Goal: Information Seeking & Learning: Learn about a topic

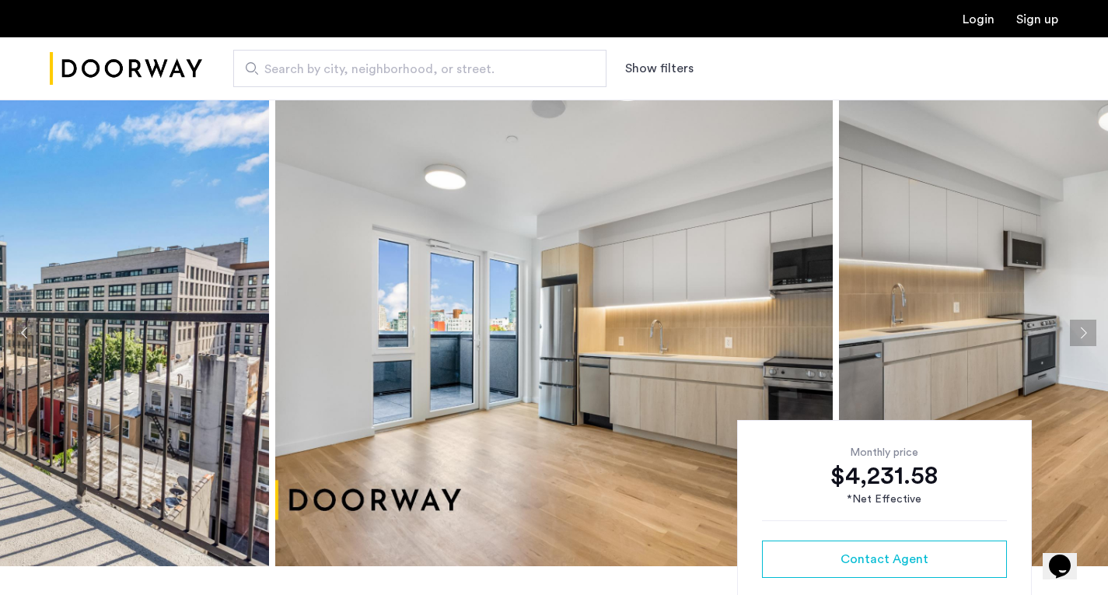
click at [1072, 333] on button "Next apartment" at bounding box center [1083, 333] width 26 height 26
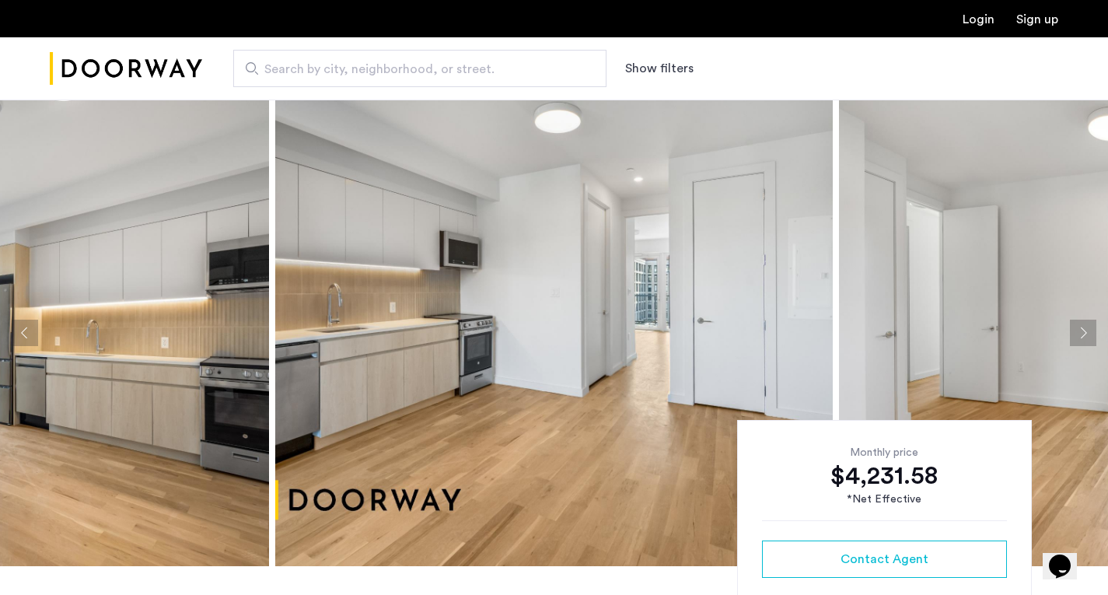
click at [1072, 333] on button "Next apartment" at bounding box center [1083, 333] width 26 height 26
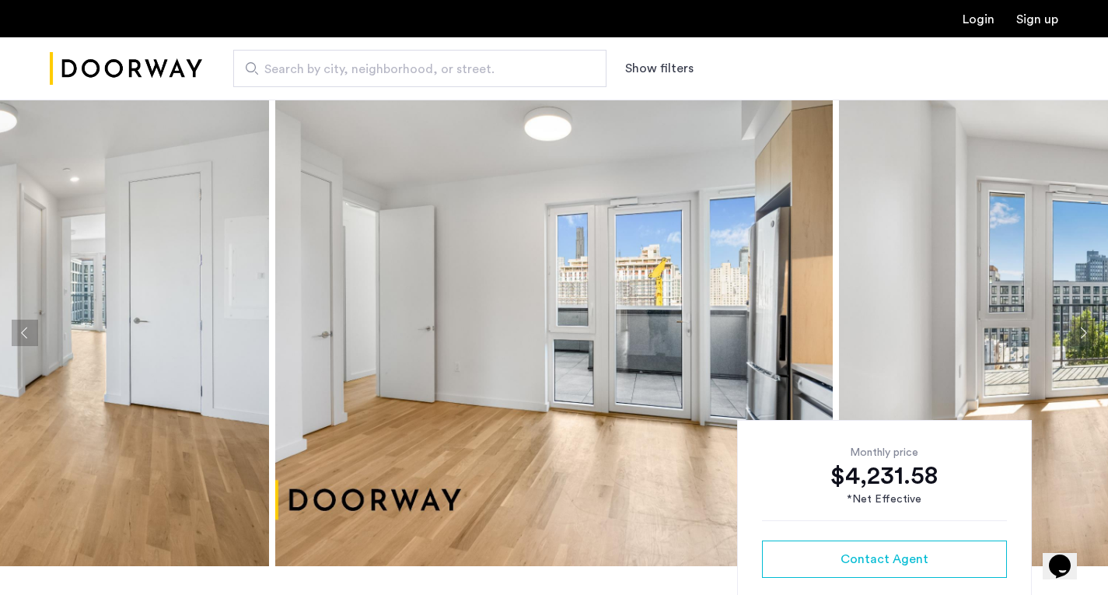
click at [1072, 333] on button "Next apartment" at bounding box center [1083, 333] width 26 height 26
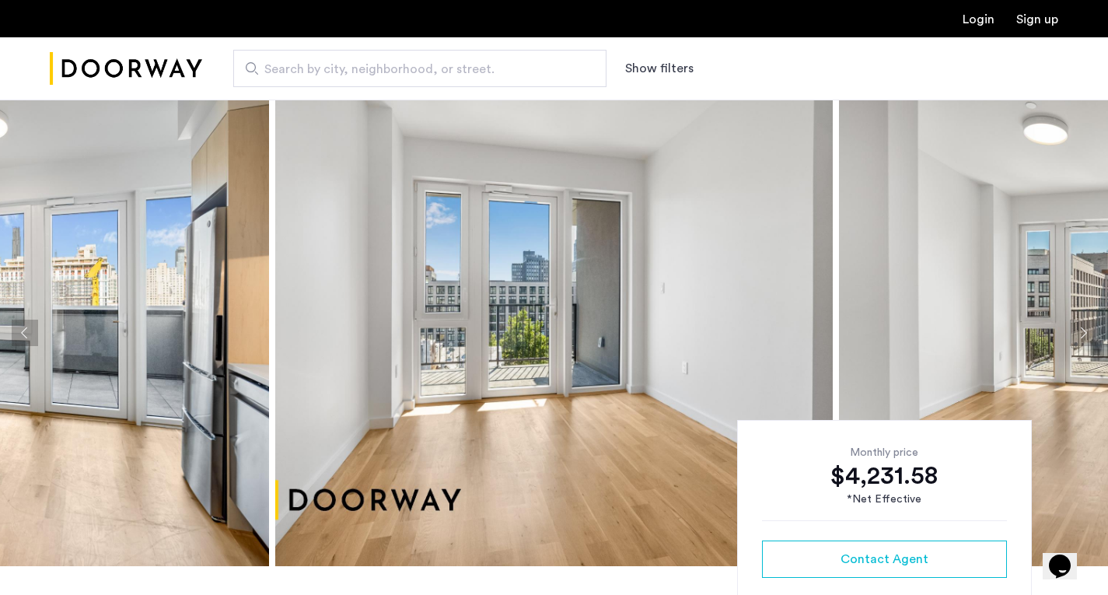
click at [1072, 333] on button "Next apartment" at bounding box center [1083, 333] width 26 height 26
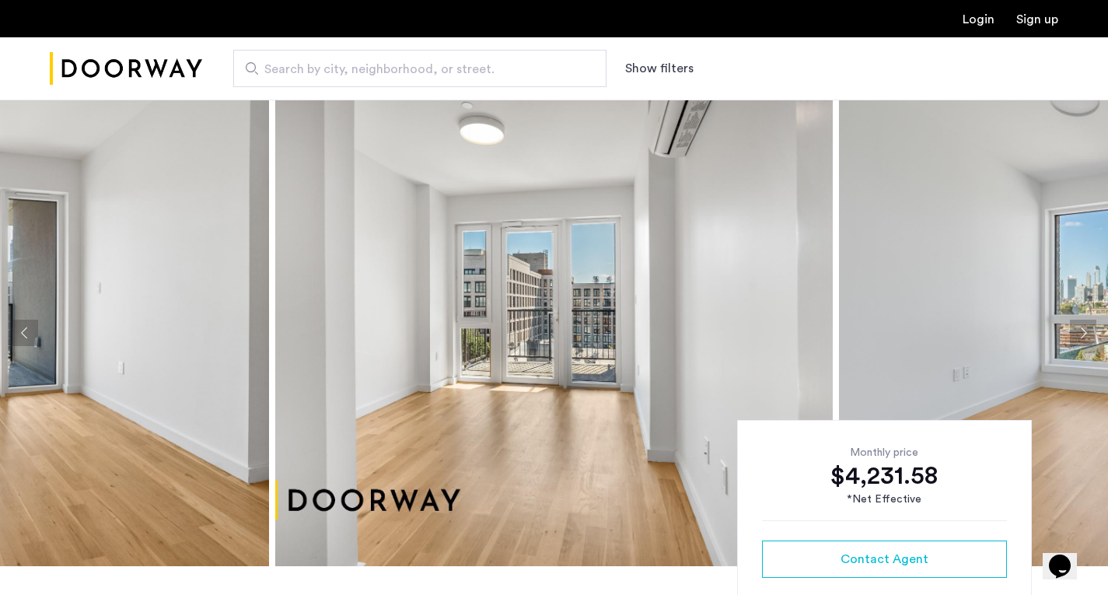
click at [1072, 333] on button "Next apartment" at bounding box center [1083, 333] width 26 height 26
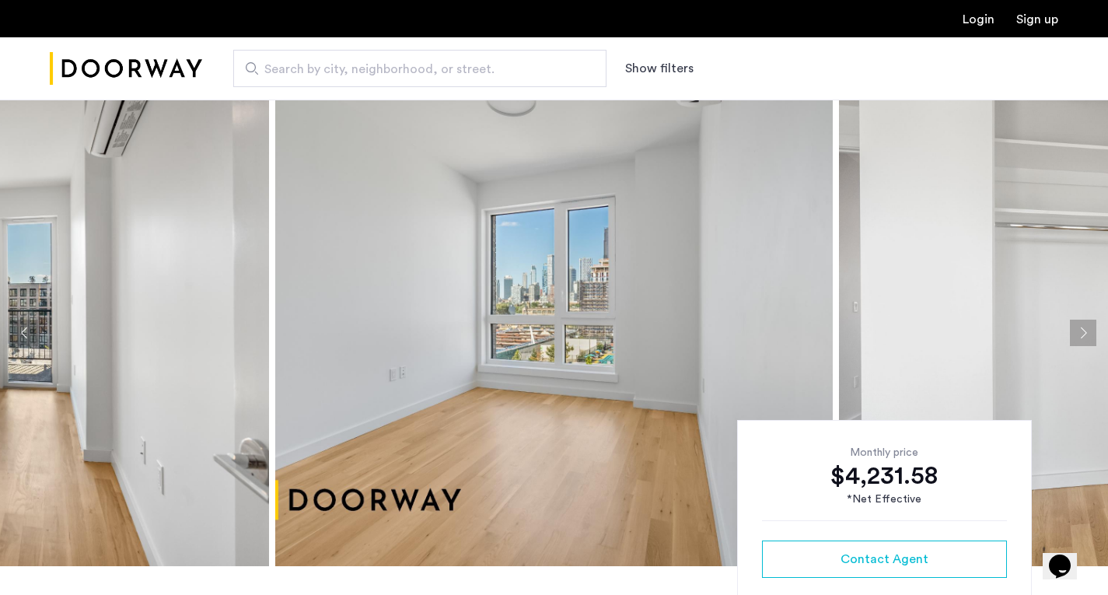
click at [1072, 333] on button "Next apartment" at bounding box center [1083, 333] width 26 height 26
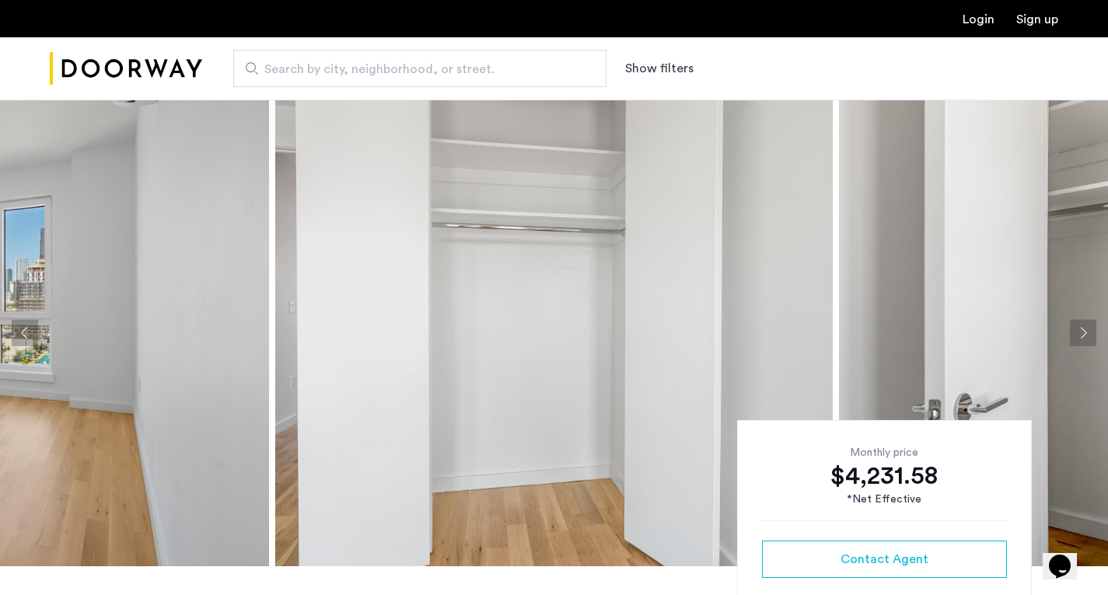
click at [1072, 333] on button "Next apartment" at bounding box center [1083, 333] width 26 height 26
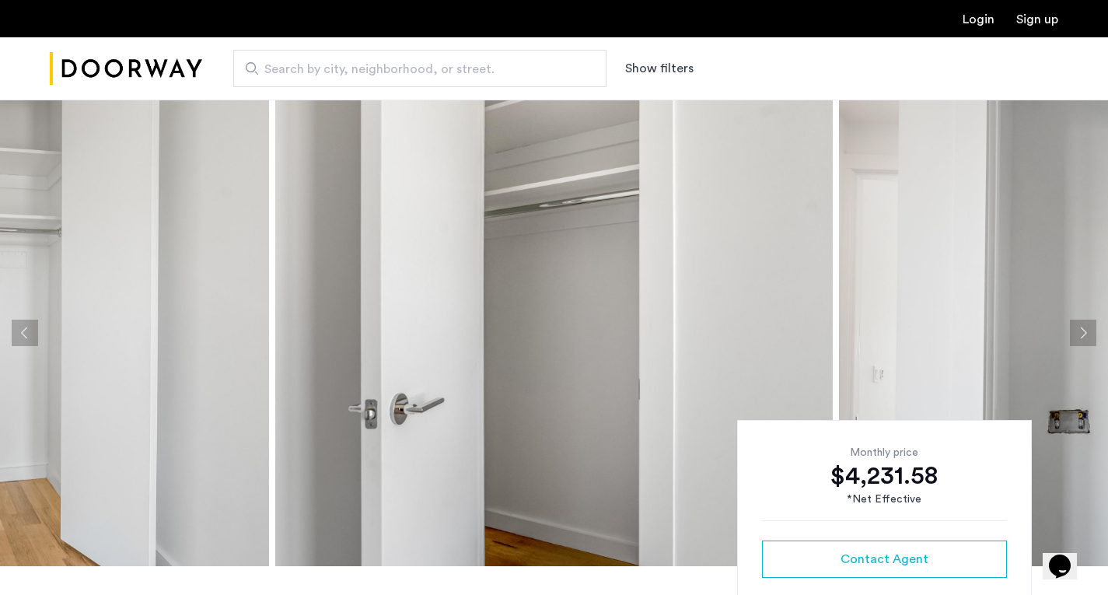
click at [1072, 333] on button "Next apartment" at bounding box center [1083, 333] width 26 height 26
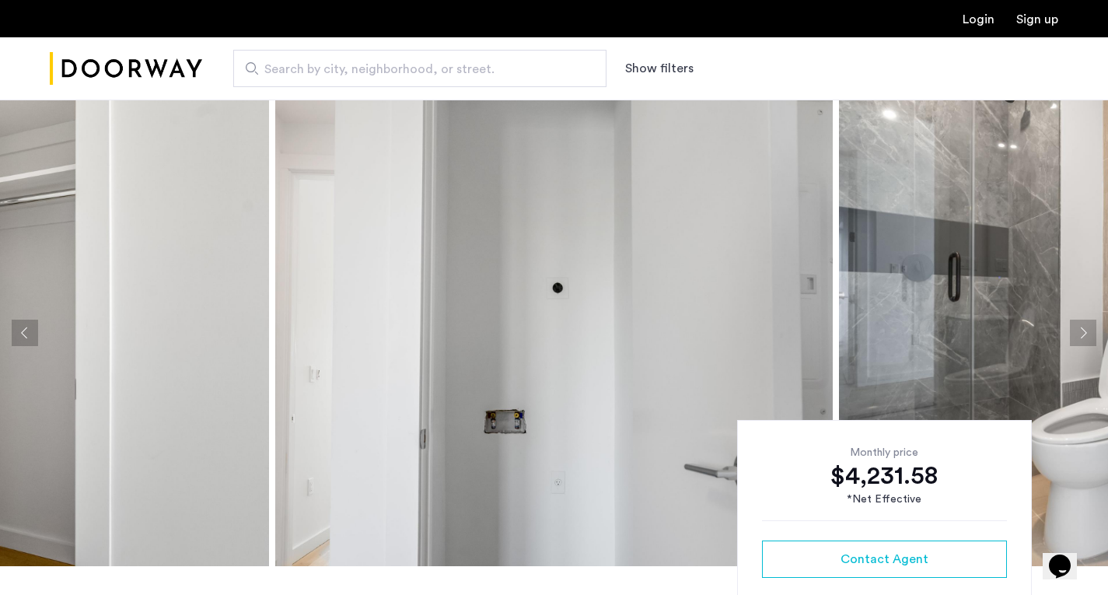
click at [1072, 333] on button "Next apartment" at bounding box center [1083, 333] width 26 height 26
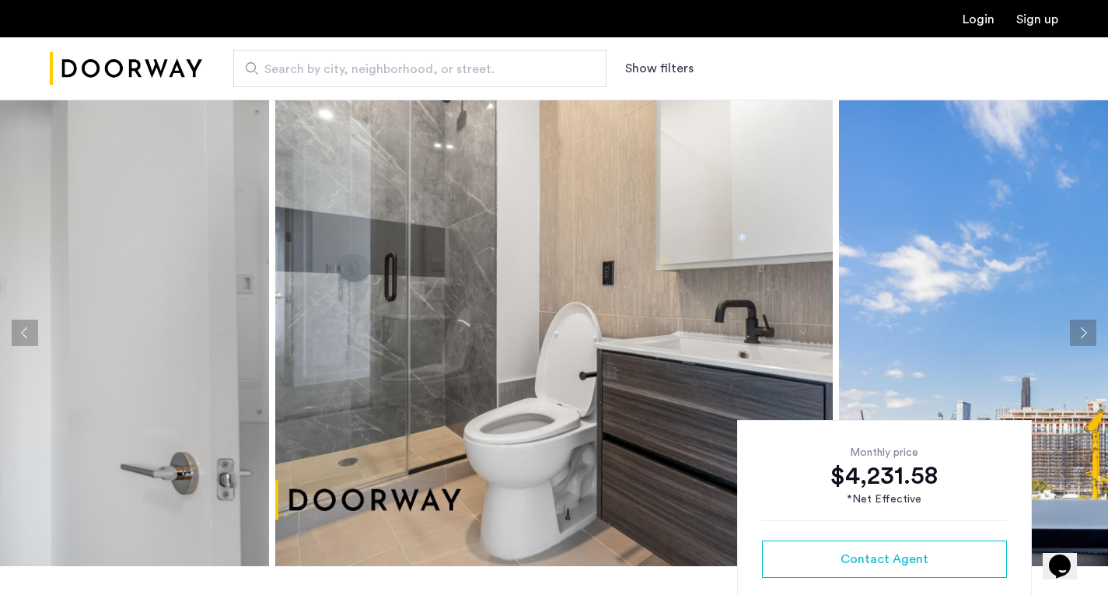
click at [1072, 333] on button "Next apartment" at bounding box center [1083, 333] width 26 height 26
click at [1079, 331] on button "Next apartment" at bounding box center [1083, 333] width 26 height 26
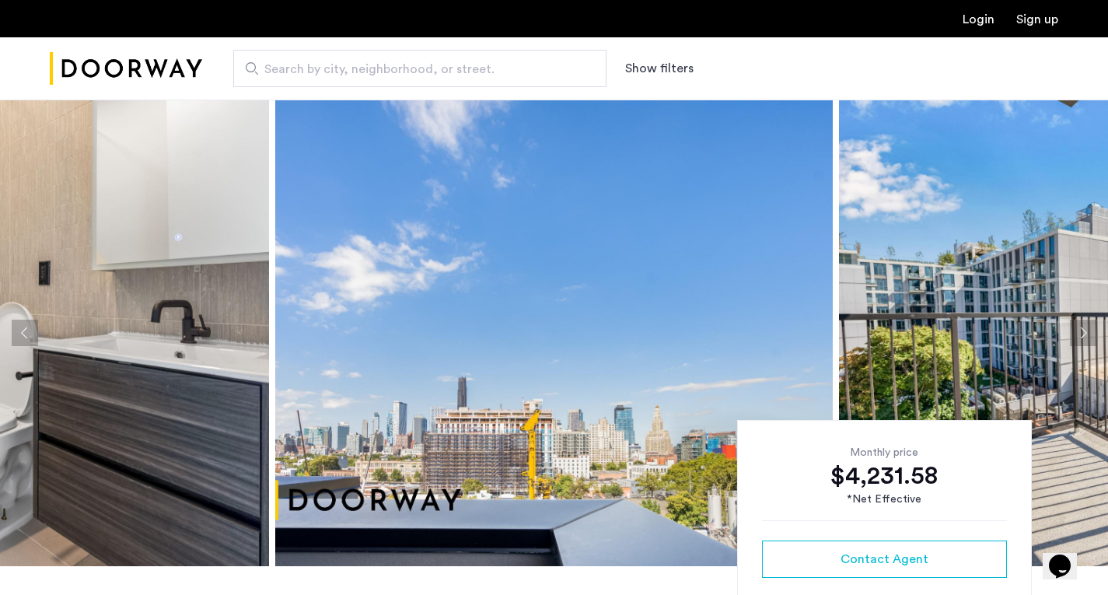
click at [1074, 331] on button "Next apartment" at bounding box center [1083, 333] width 26 height 26
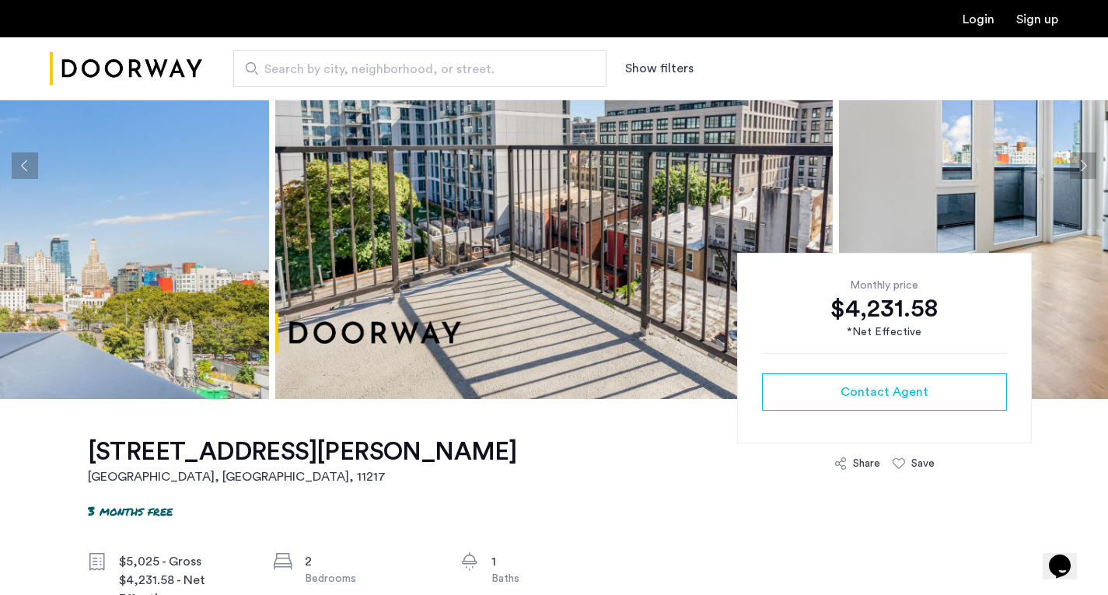
scroll to position [168, 0]
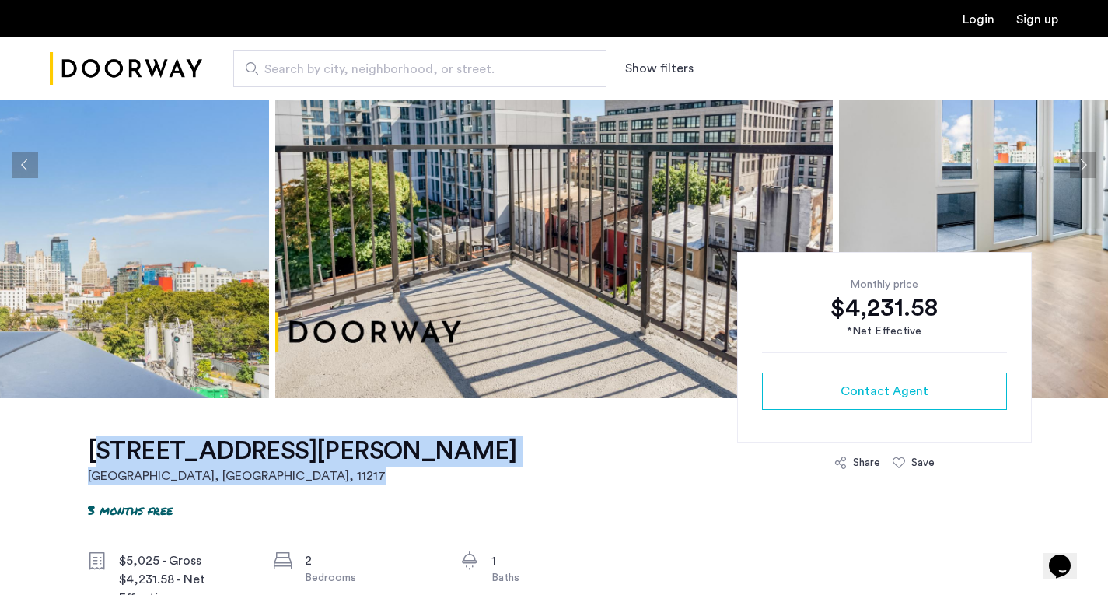
drag, startPoint x: 86, startPoint y: 447, endPoint x: 395, endPoint y: 462, distance: 309.9
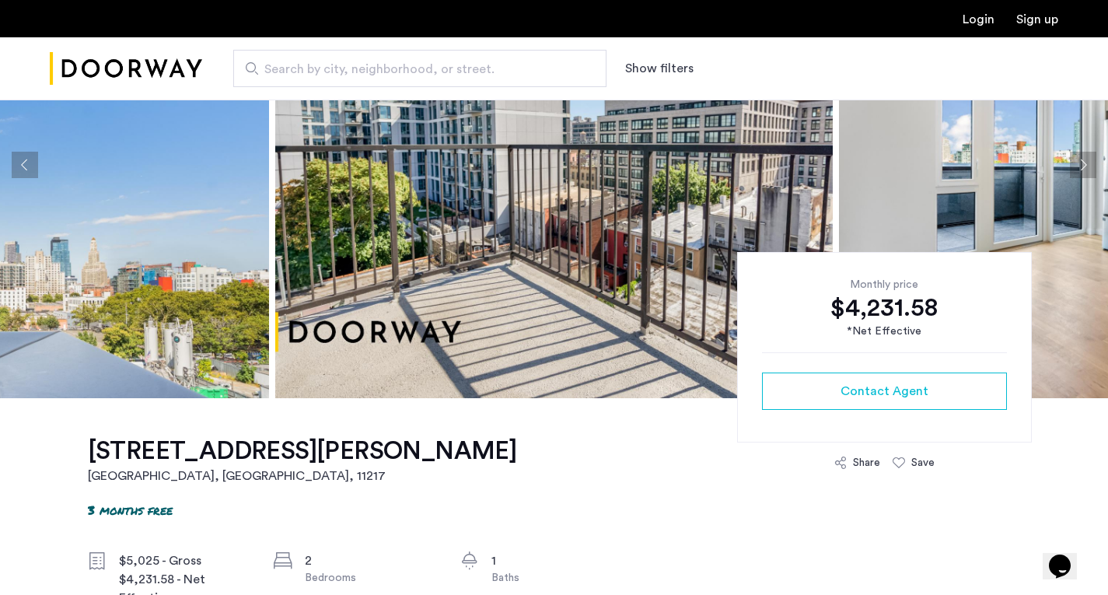
drag, startPoint x: 81, startPoint y: 452, endPoint x: 286, endPoint y: 447, distance: 205.4
copy h1 "[STREET_ADDRESS][PERSON_NAME]"
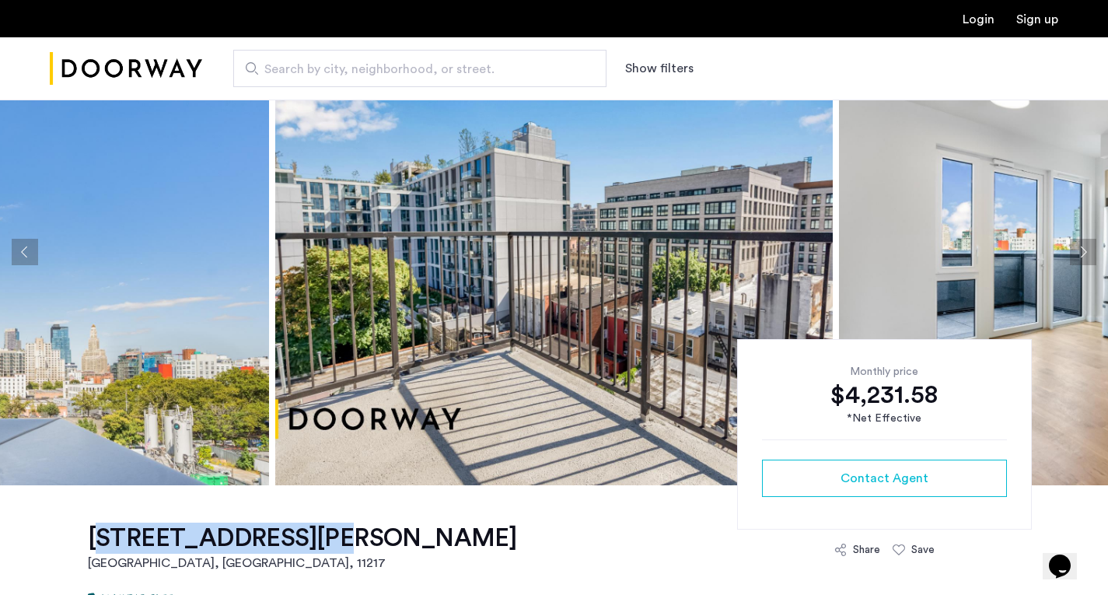
scroll to position [59, 0]
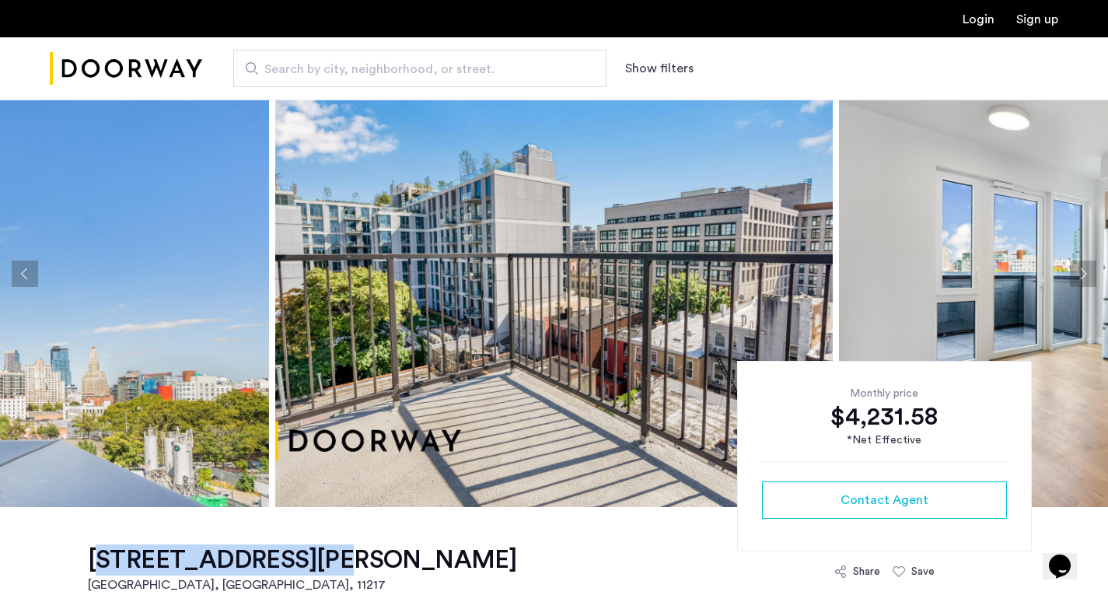
click at [670, 209] on img at bounding box center [554, 273] width 558 height 467
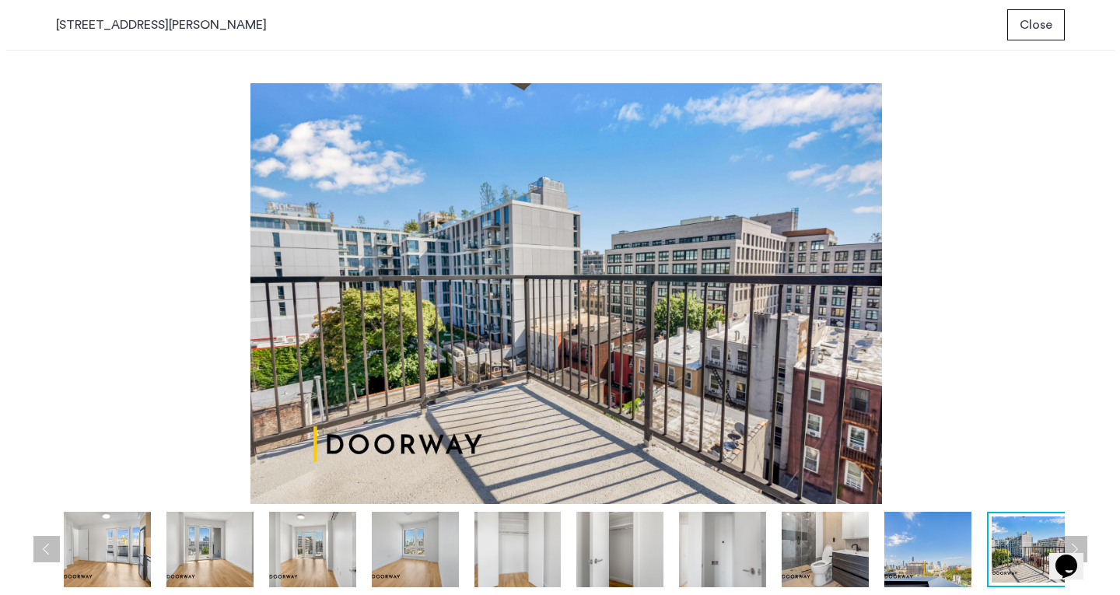
scroll to position [0, 0]
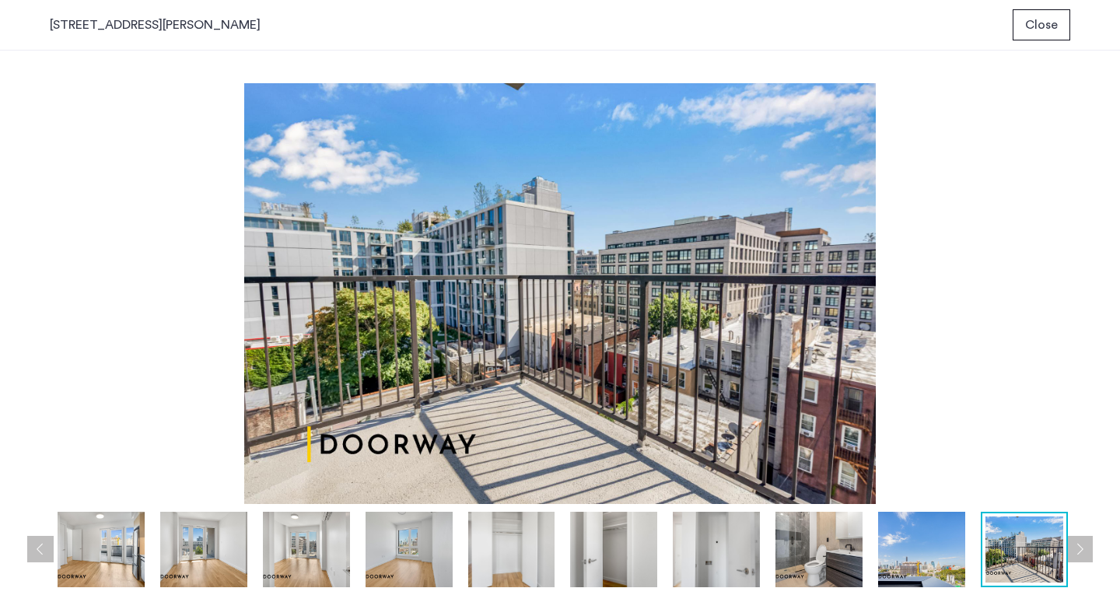
click at [159, 550] on div at bounding box center [461, 549] width 1234 height 75
click at [231, 554] on img at bounding box center [203, 549] width 87 height 75
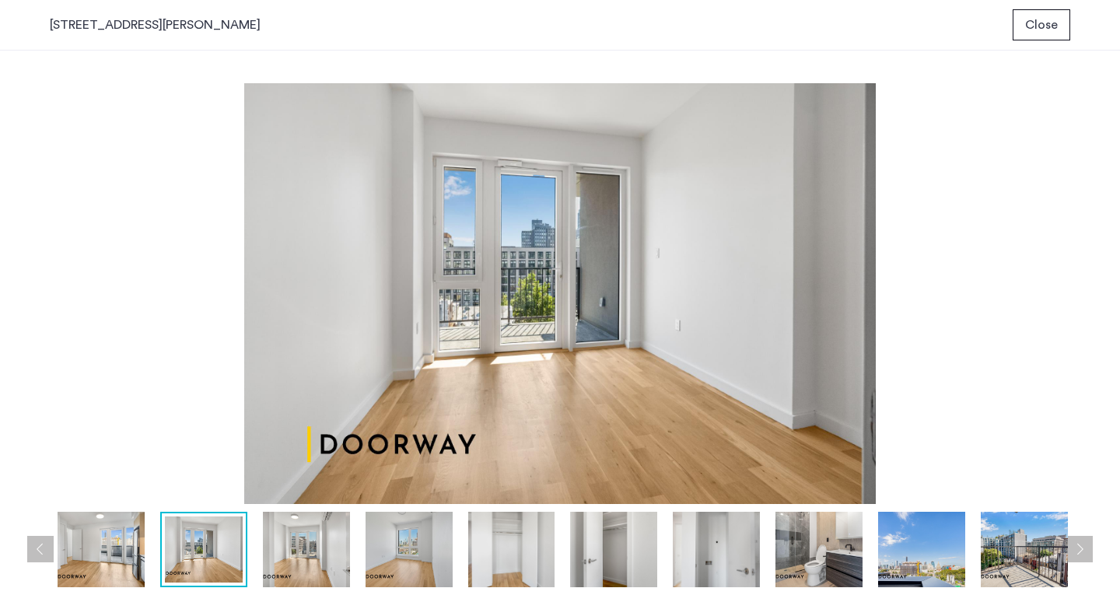
click at [274, 556] on img at bounding box center [306, 549] width 87 height 75
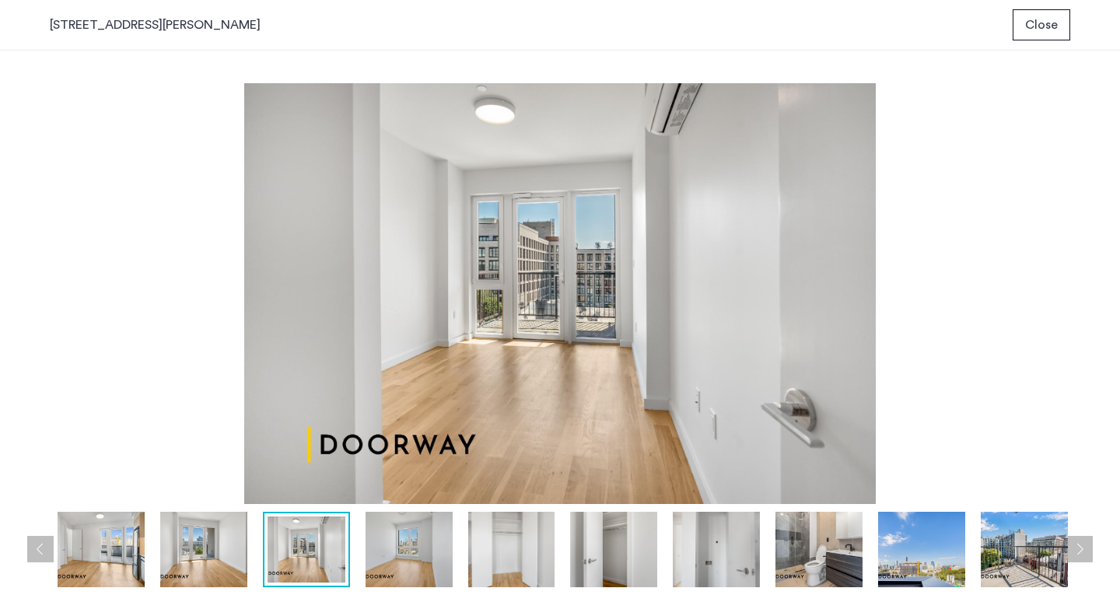
click at [338, 545] on img at bounding box center [307, 549] width 78 height 66
click at [384, 554] on img at bounding box center [409, 549] width 87 height 75
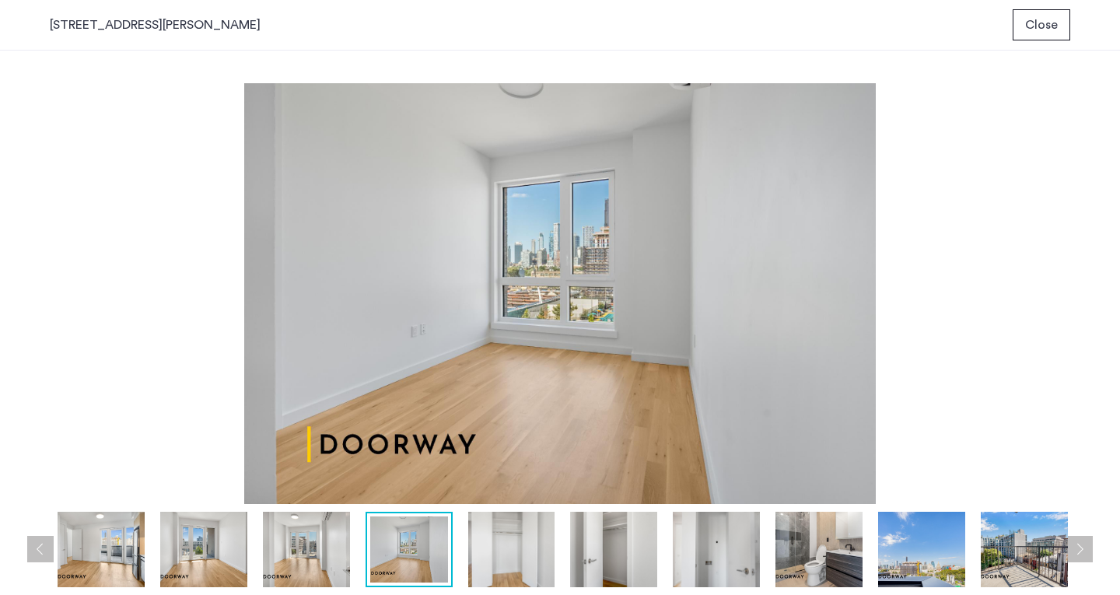
click at [519, 547] on img at bounding box center [511, 549] width 87 height 75
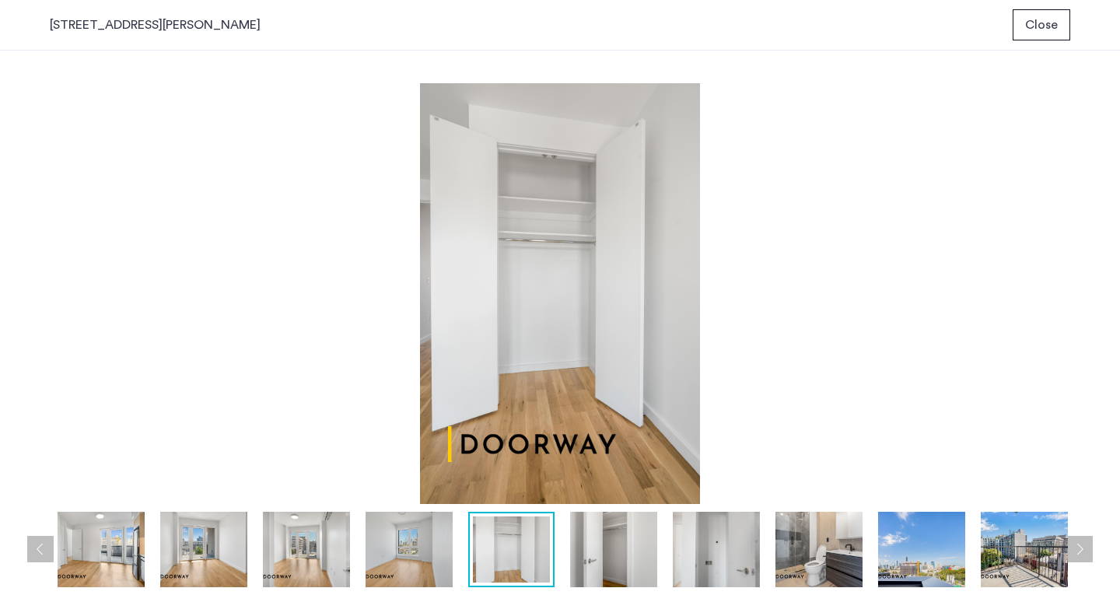
click at [587, 555] on img at bounding box center [613, 549] width 87 height 75
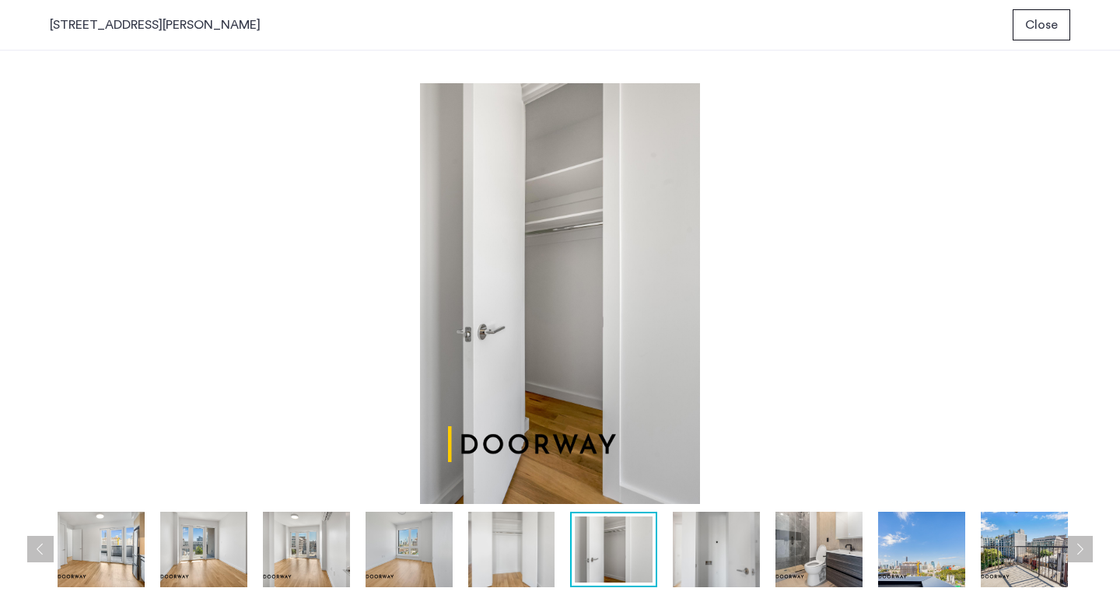
click at [700, 558] on img at bounding box center [716, 549] width 87 height 75
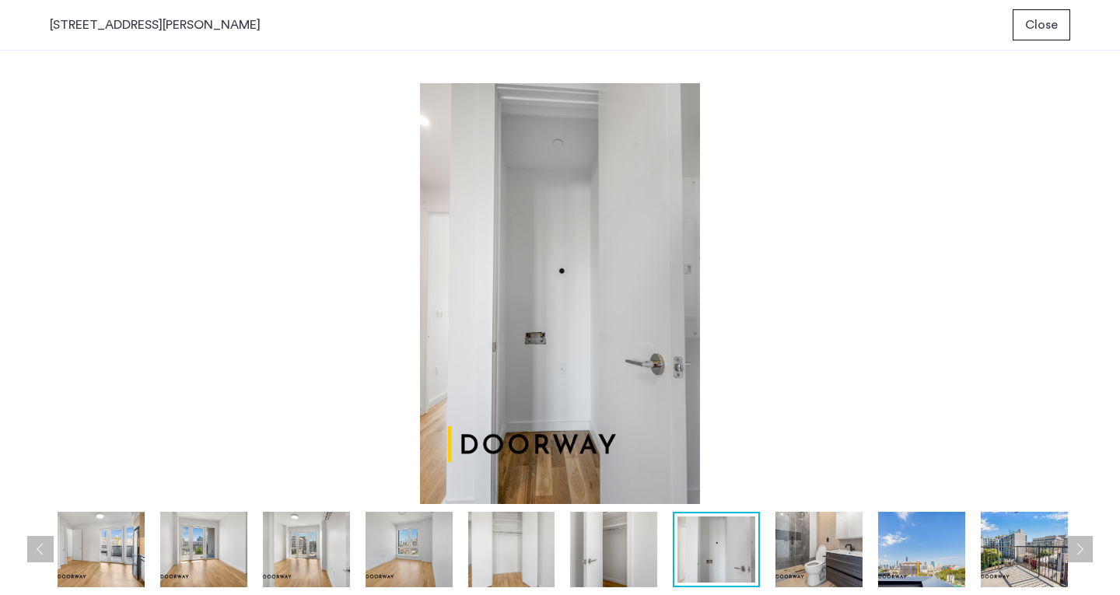
click at [809, 564] on img at bounding box center [818, 549] width 87 height 75
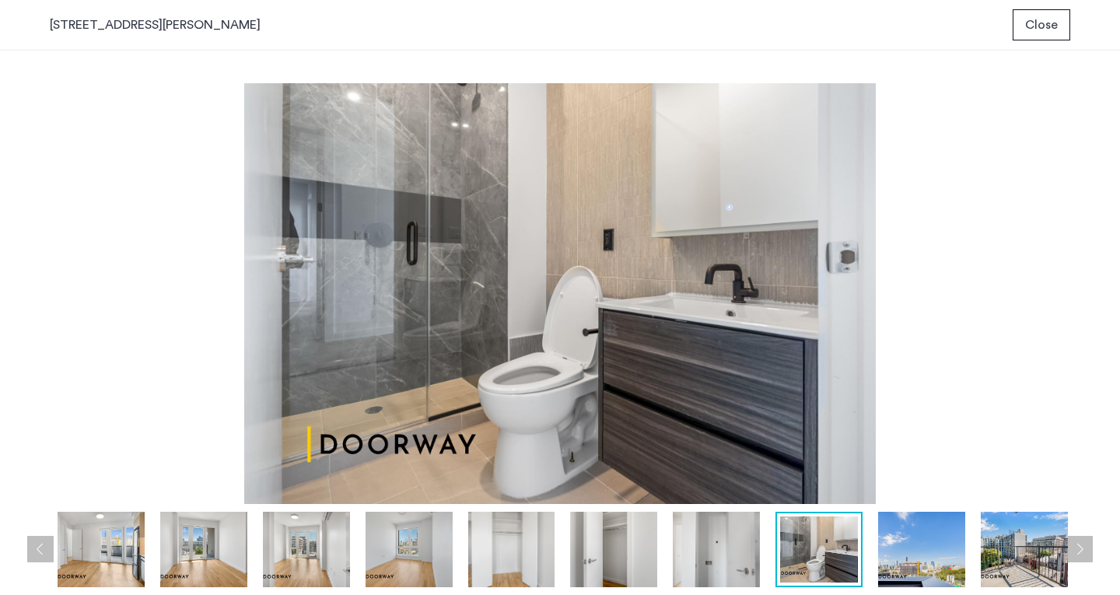
click at [922, 562] on img at bounding box center [921, 549] width 87 height 75
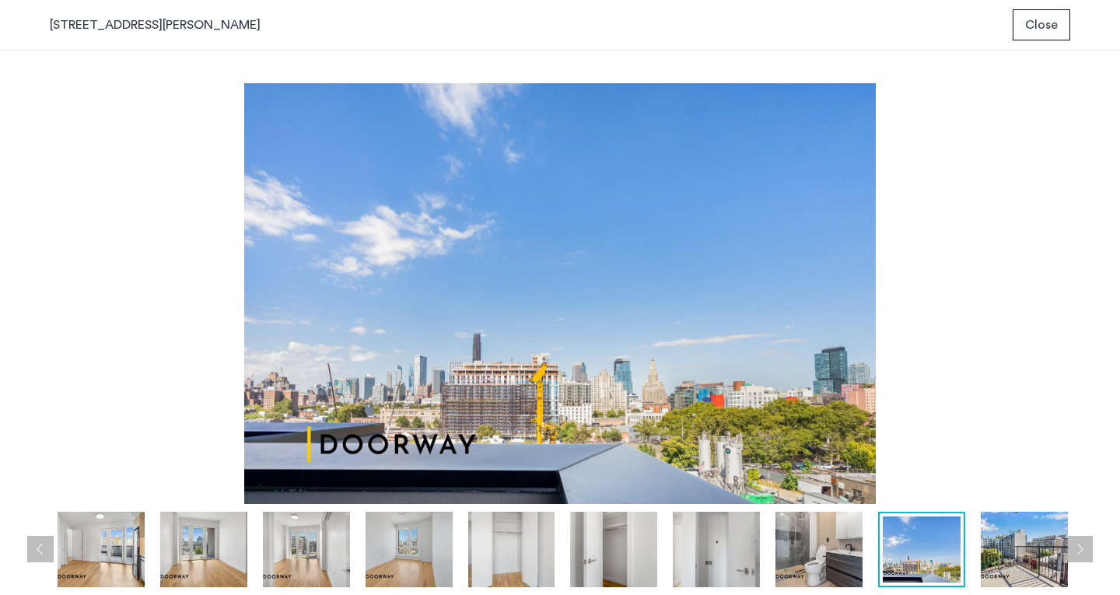
click at [1009, 556] on img at bounding box center [1024, 549] width 87 height 75
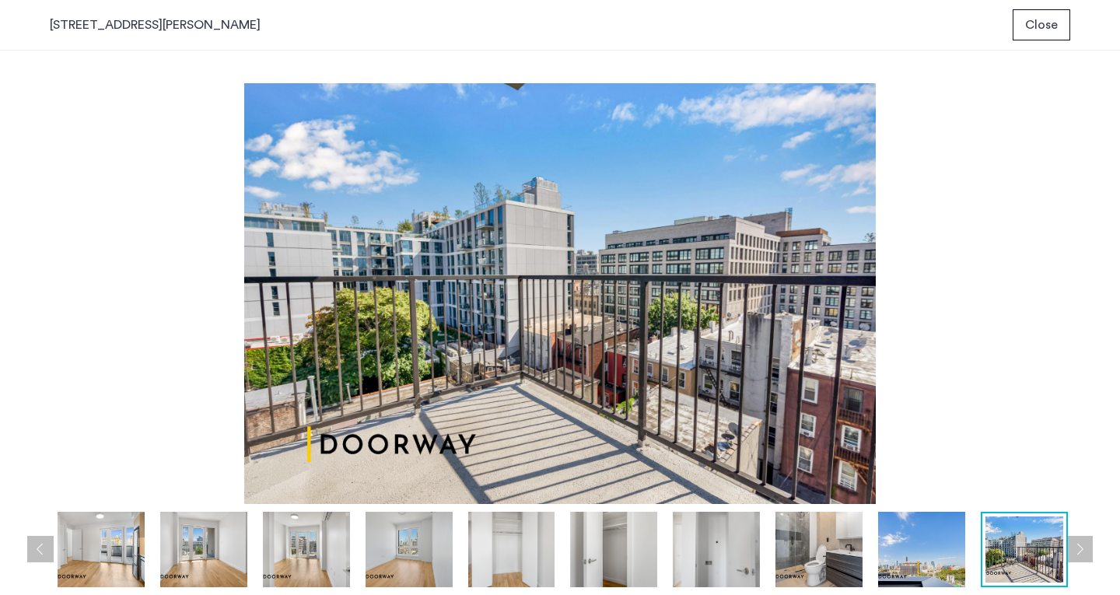
click at [1084, 560] on button "Next apartment" at bounding box center [1079, 549] width 26 height 26
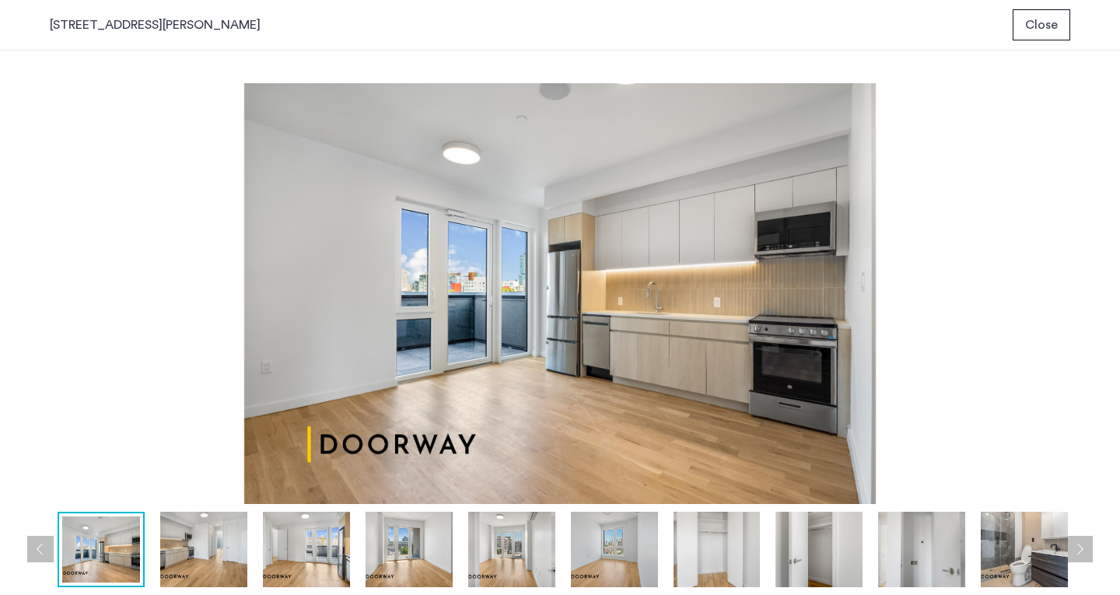
click at [1080, 555] on button "Next apartment" at bounding box center [1079, 549] width 26 height 26
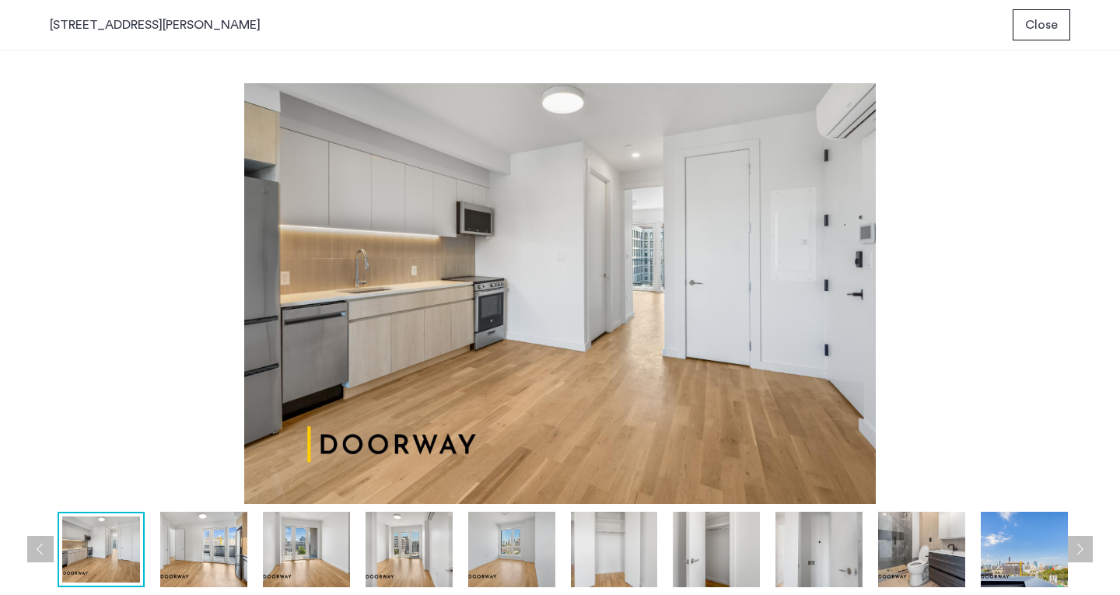
click at [1080, 554] on button "Next apartment" at bounding box center [1079, 549] width 26 height 26
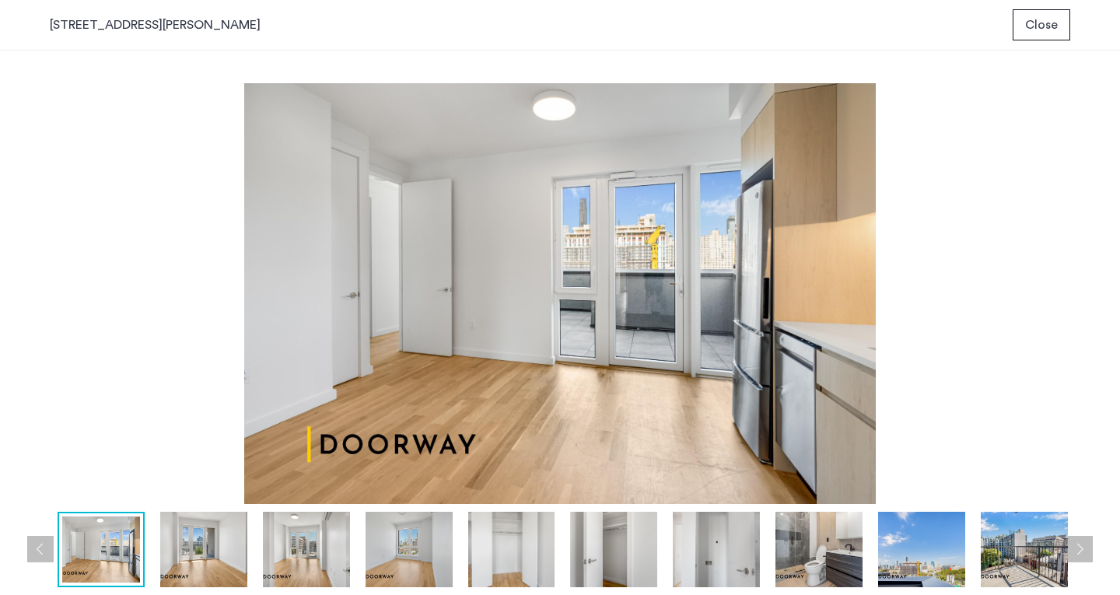
click at [1080, 554] on button "Next apartment" at bounding box center [1079, 549] width 26 height 26
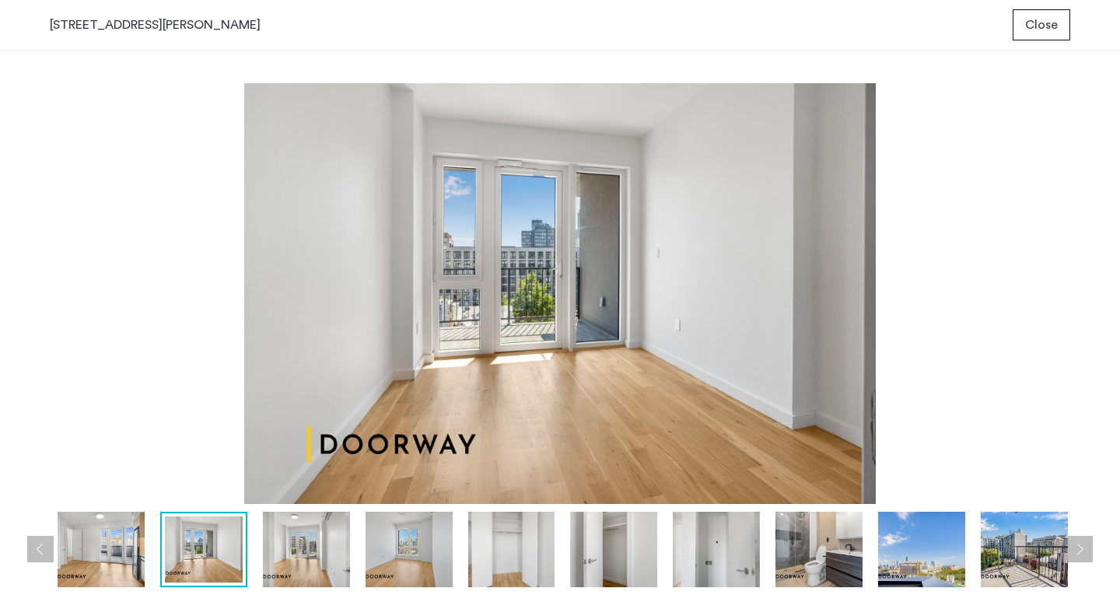
click at [1080, 554] on button "Next apartment" at bounding box center [1079, 549] width 26 height 26
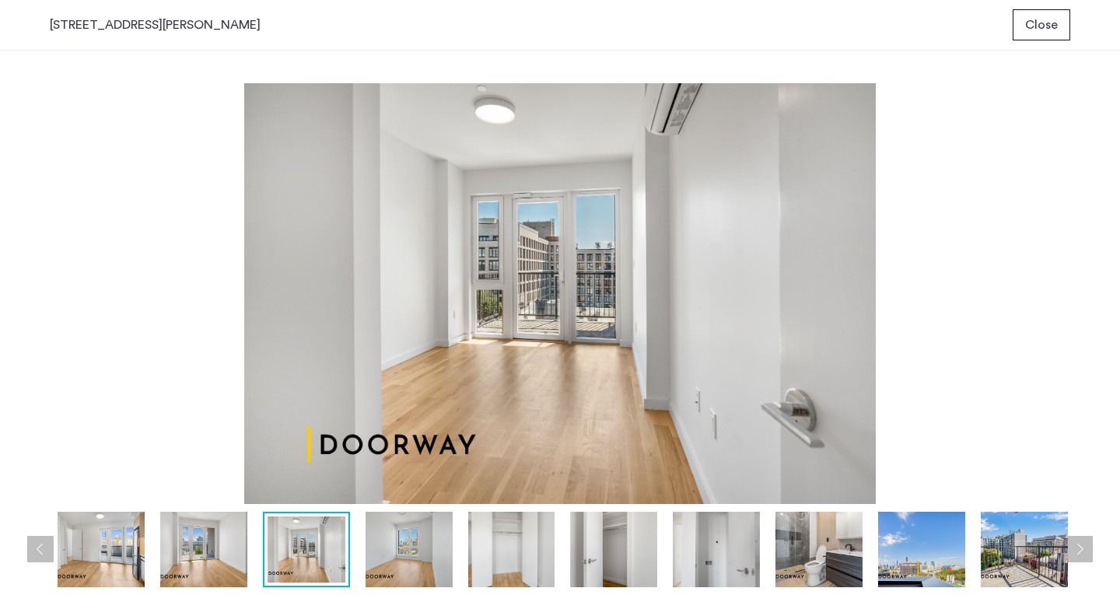
click at [1080, 554] on button "Next apartment" at bounding box center [1079, 549] width 26 height 26
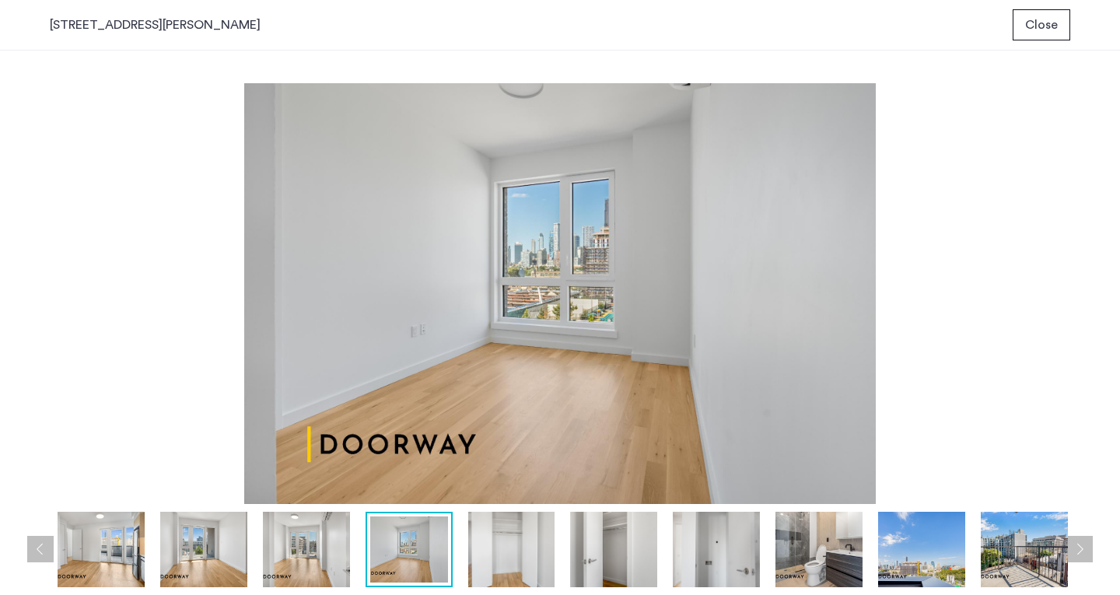
click at [1080, 554] on button "Next apartment" at bounding box center [1079, 549] width 26 height 26
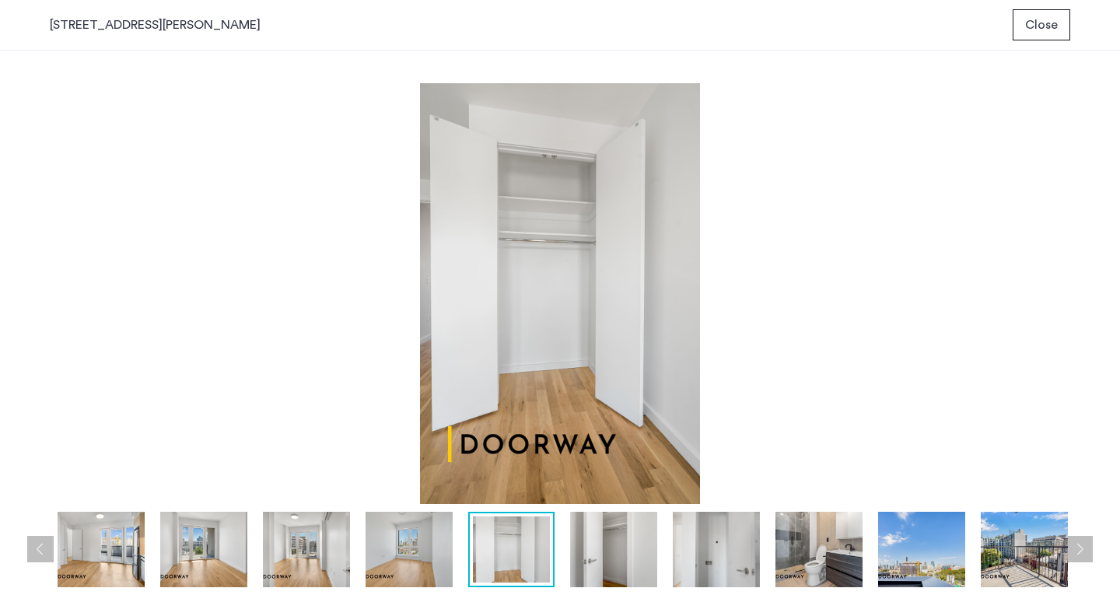
click at [1080, 554] on button "Next apartment" at bounding box center [1079, 549] width 26 height 26
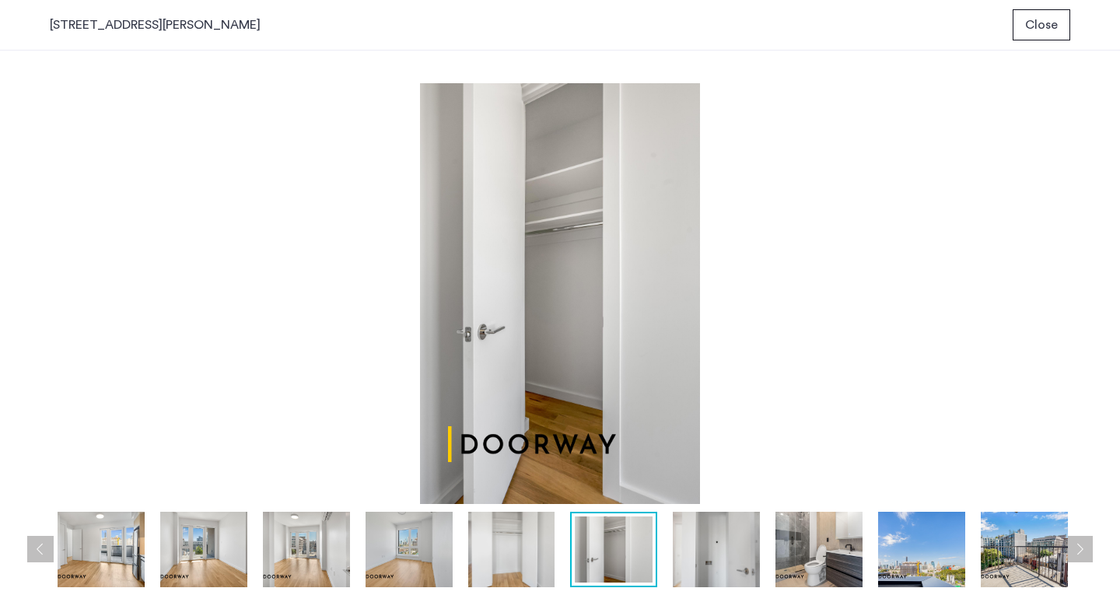
click at [1080, 554] on button "Next apartment" at bounding box center [1079, 549] width 26 height 26
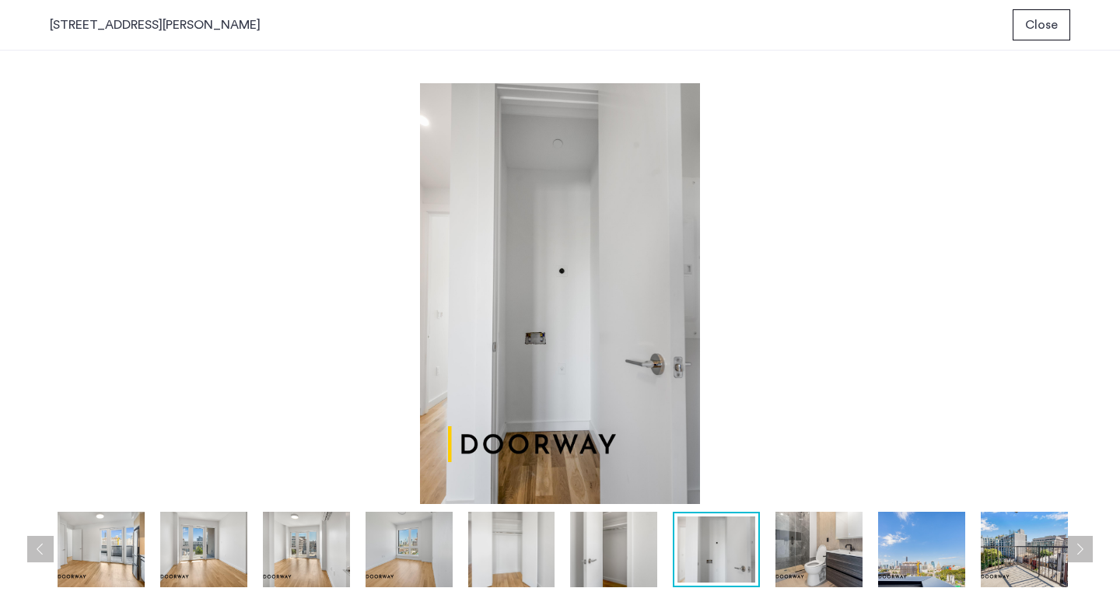
click at [1080, 554] on button "Next apartment" at bounding box center [1079, 549] width 26 height 26
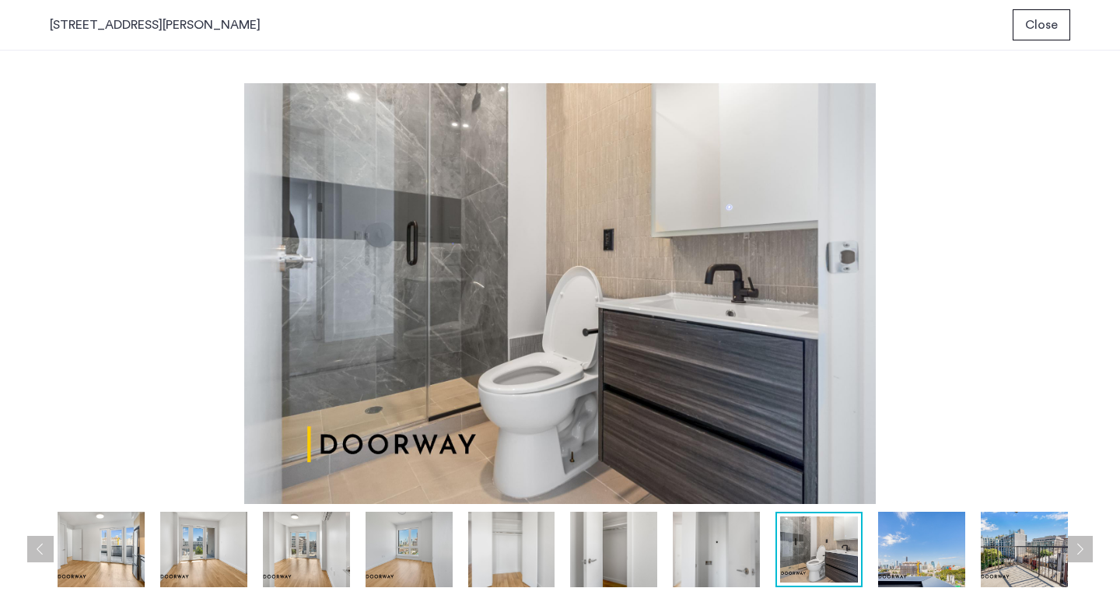
click at [1080, 554] on button "Next apartment" at bounding box center [1079, 549] width 26 height 26
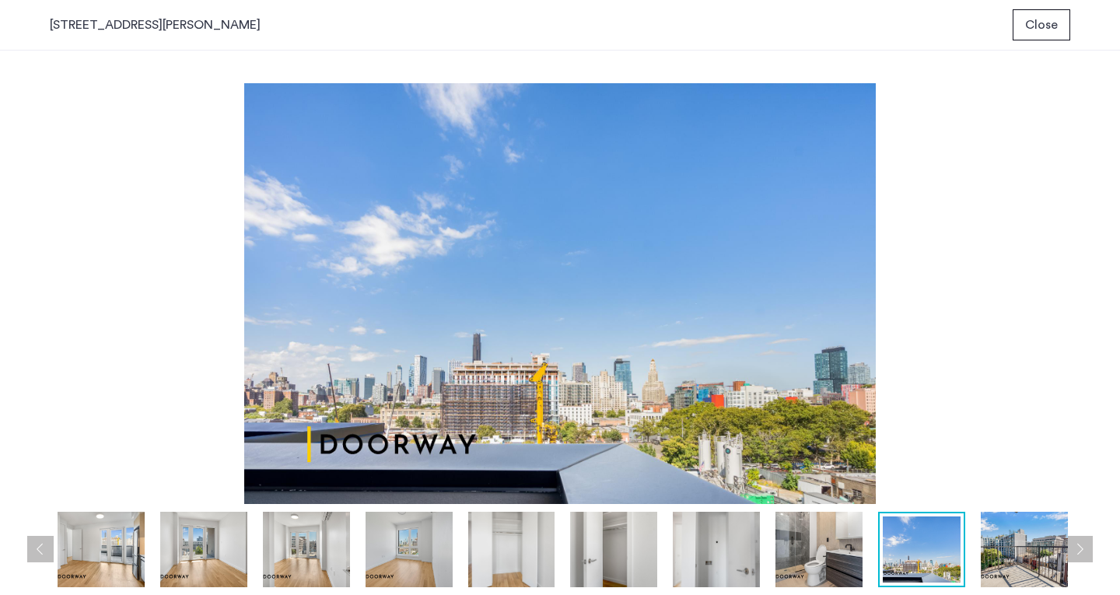
click at [1080, 554] on button "Next apartment" at bounding box center [1079, 549] width 26 height 26
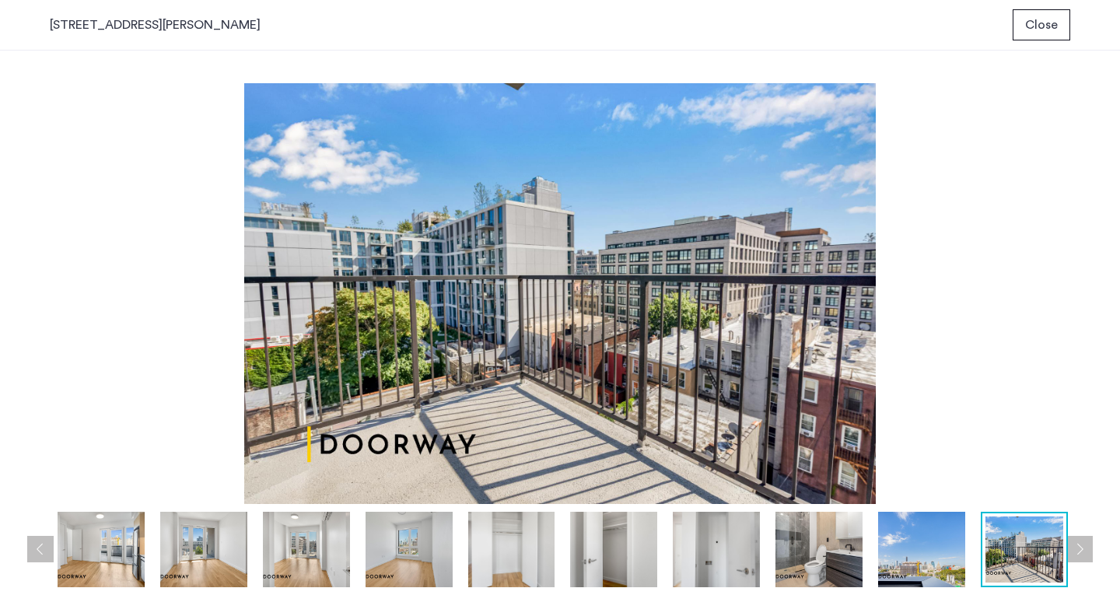
click at [1041, 31] on span "Close" at bounding box center [1041, 25] width 33 height 19
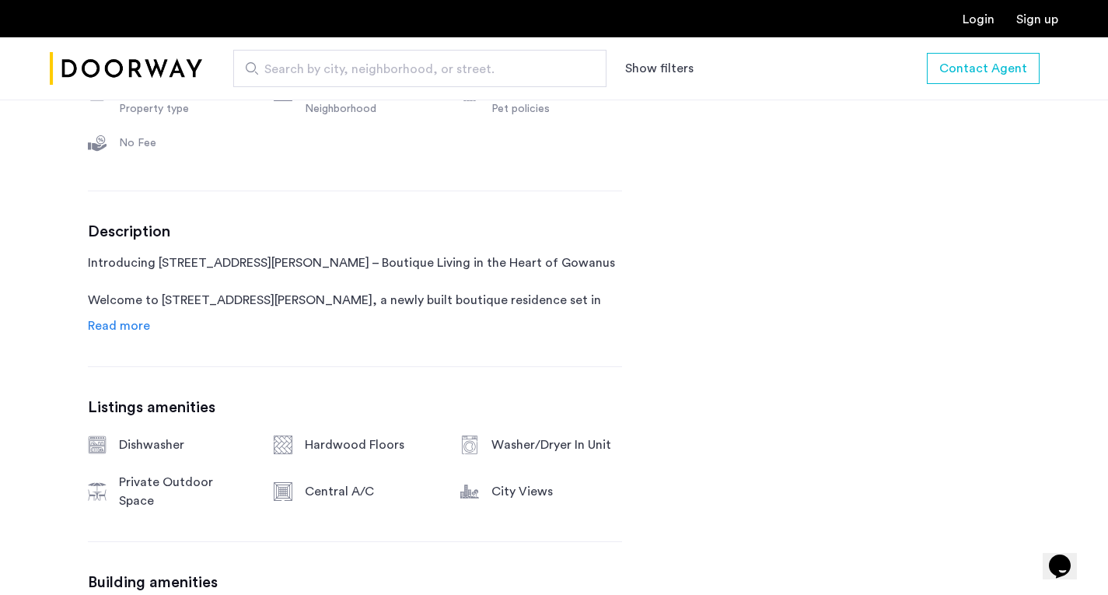
scroll to position [888, 0]
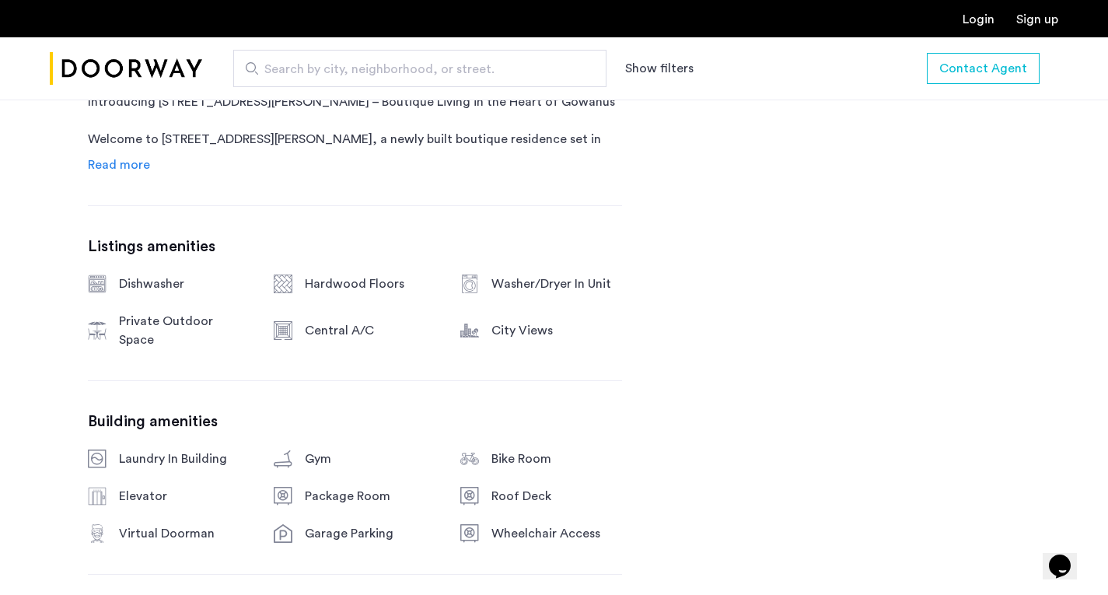
click at [124, 173] on link "Read more" at bounding box center [119, 165] width 62 height 19
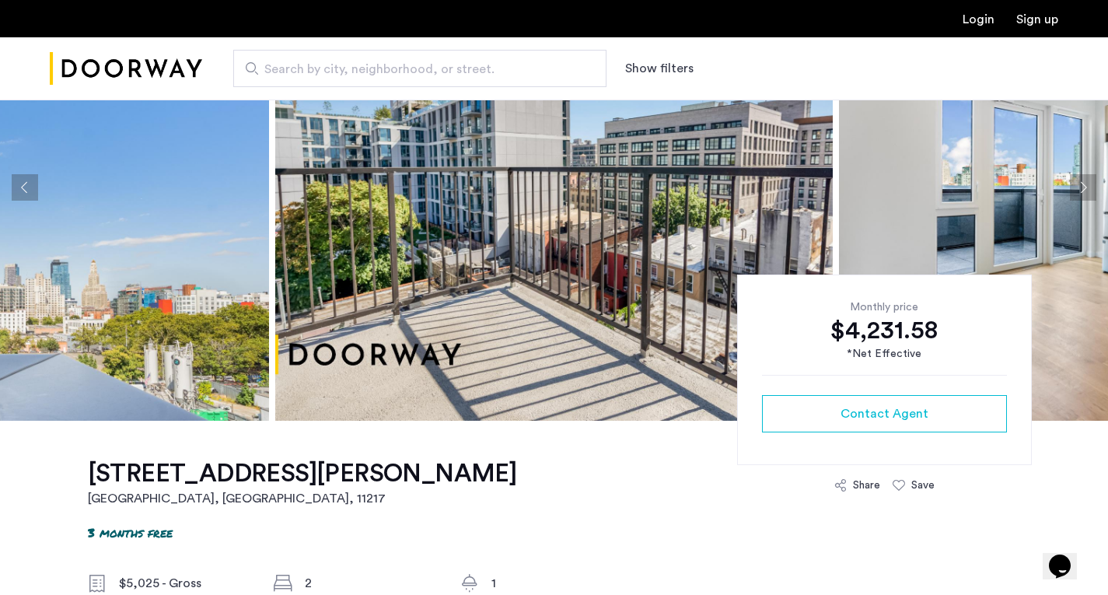
scroll to position [314, 0]
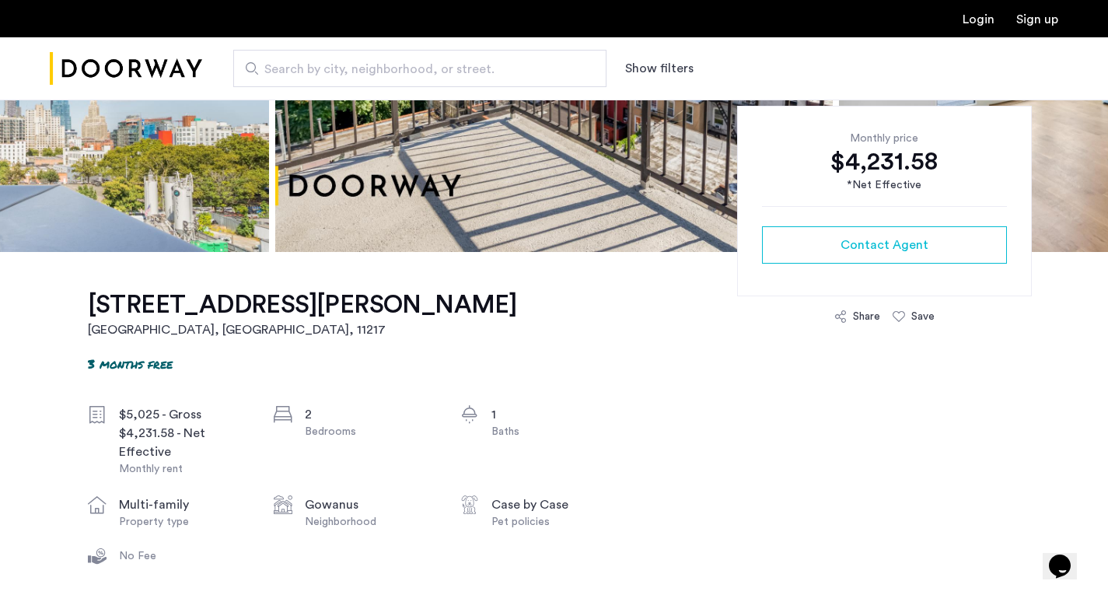
click at [901, 237] on span "Contact Agent" at bounding box center [885, 245] width 88 height 19
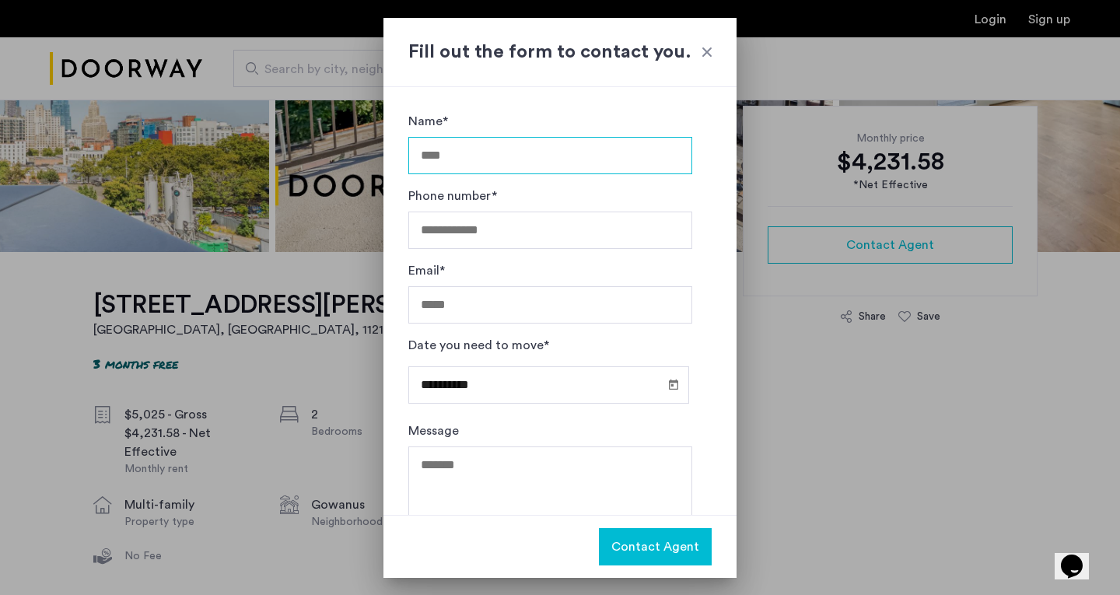
scroll to position [43, 0]
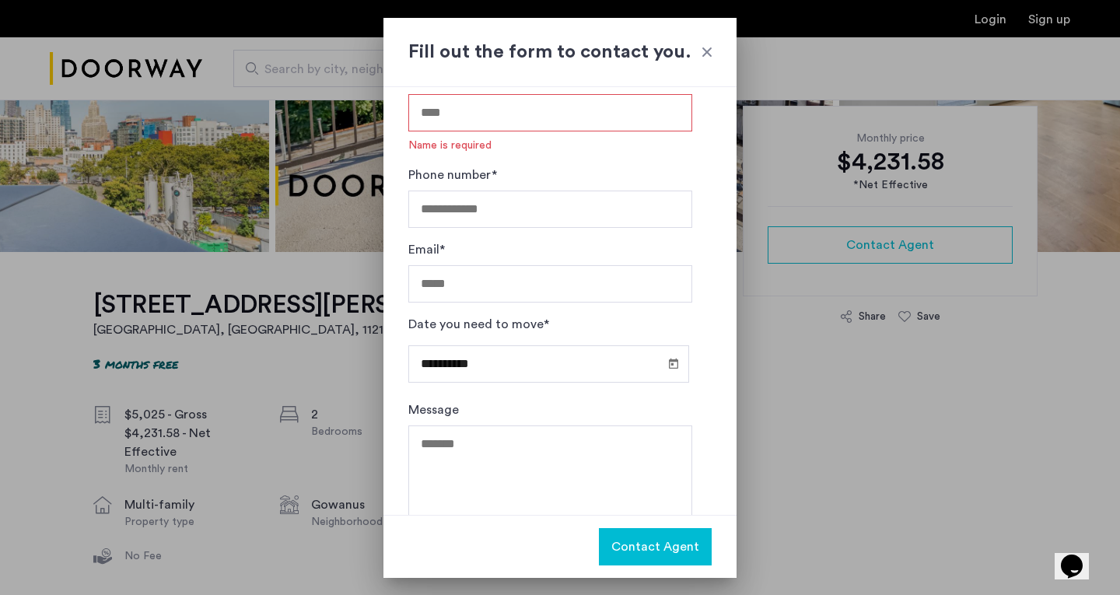
click at [703, 51] on div at bounding box center [707, 52] width 16 height 16
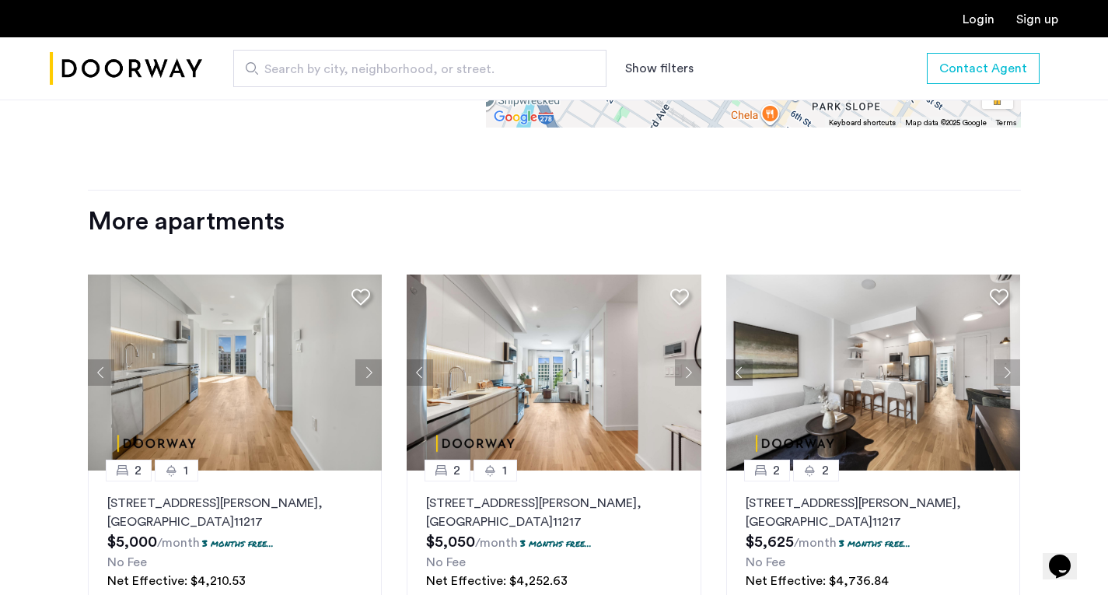
scroll to position [3419, 0]
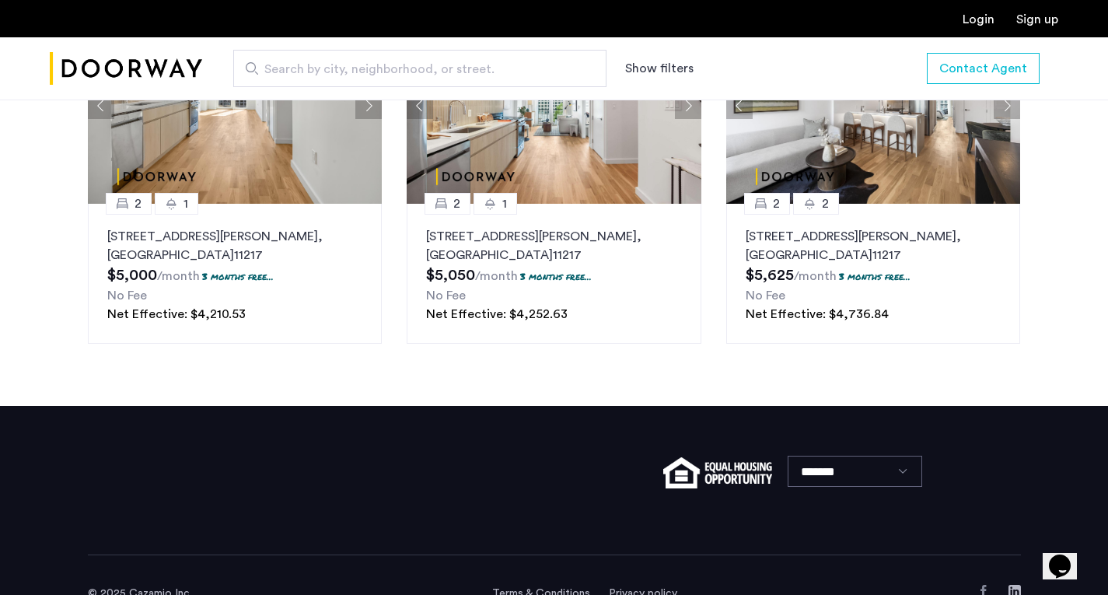
click at [240, 227] on p "[STREET_ADDRESS][PERSON_NAME]" at bounding box center [235, 245] width 256 height 37
